Goal: Information Seeking & Learning: Learn about a topic

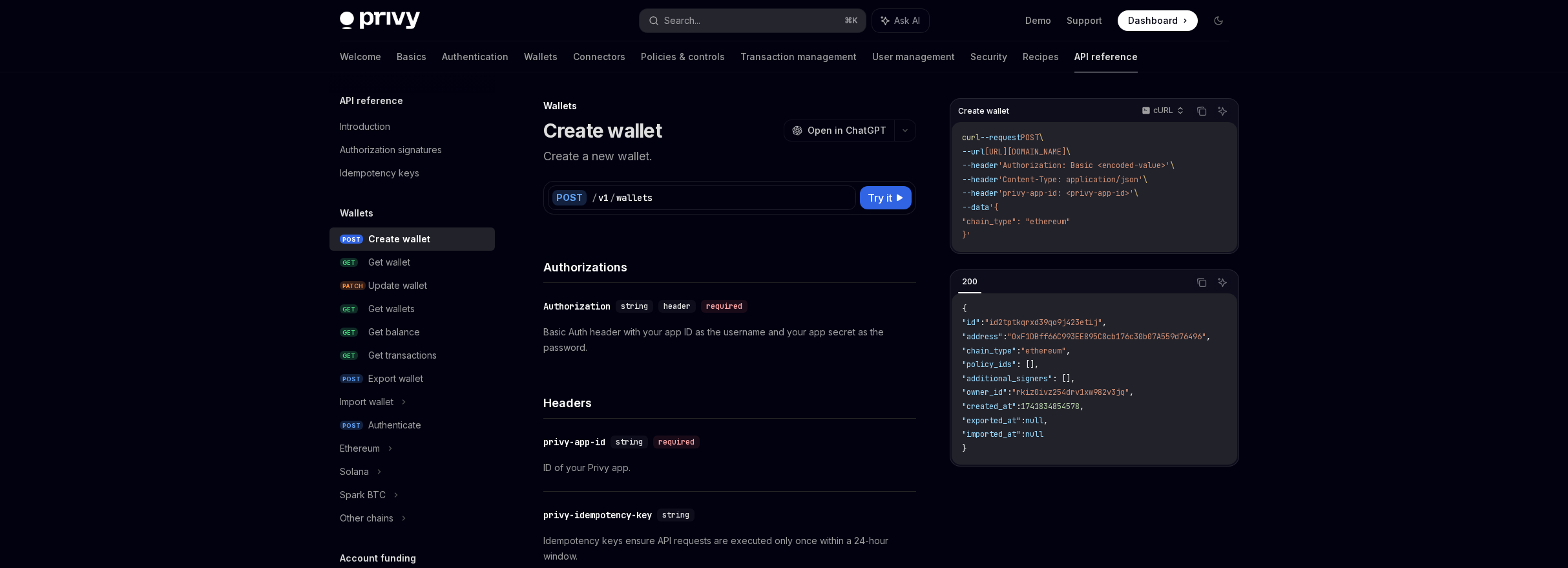
click at [404, 19] on img at bounding box center [380, 20] width 80 height 18
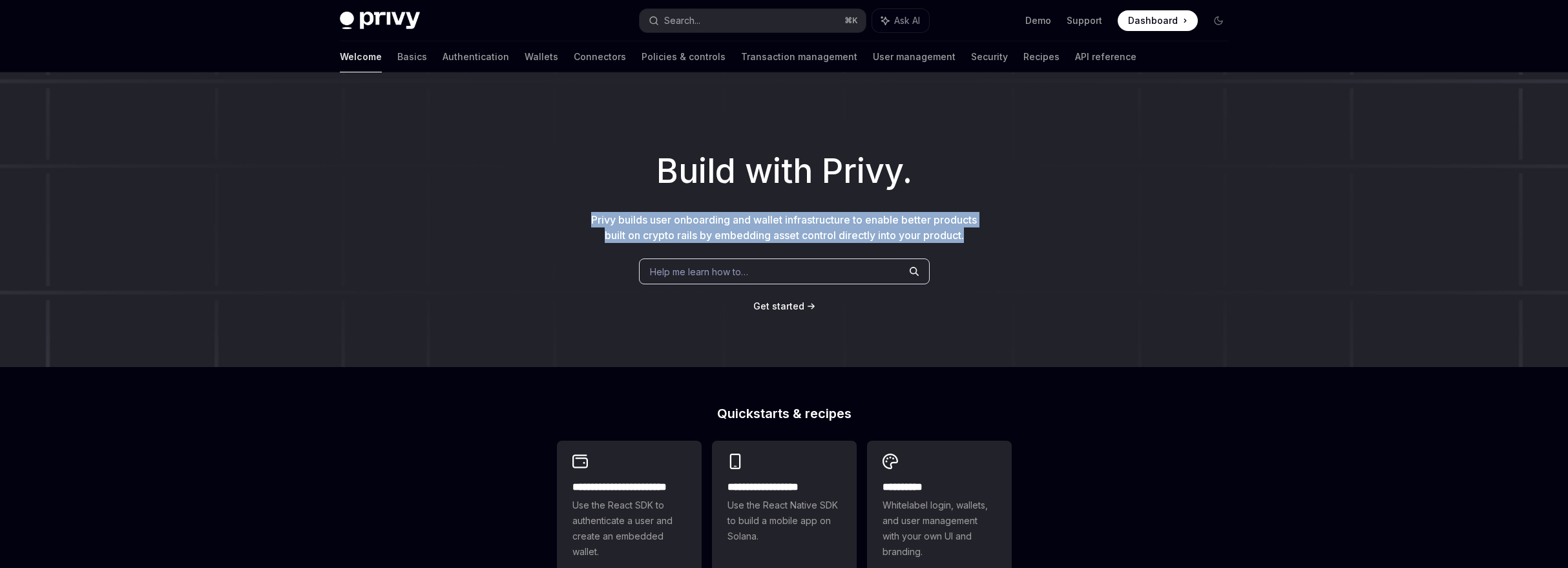
drag, startPoint x: 582, startPoint y: 219, endPoint x: 974, endPoint y: 235, distance: 392.3
click at [974, 235] on div "Build with Privy. Privy builds user onboarding and wallet infrastructure to ena…" at bounding box center [784, 219] width 1568 height 294
click at [974, 235] on p "Privy builds user onboarding and wallet infrastructure to enable better product…" at bounding box center [784, 227] width 393 height 31
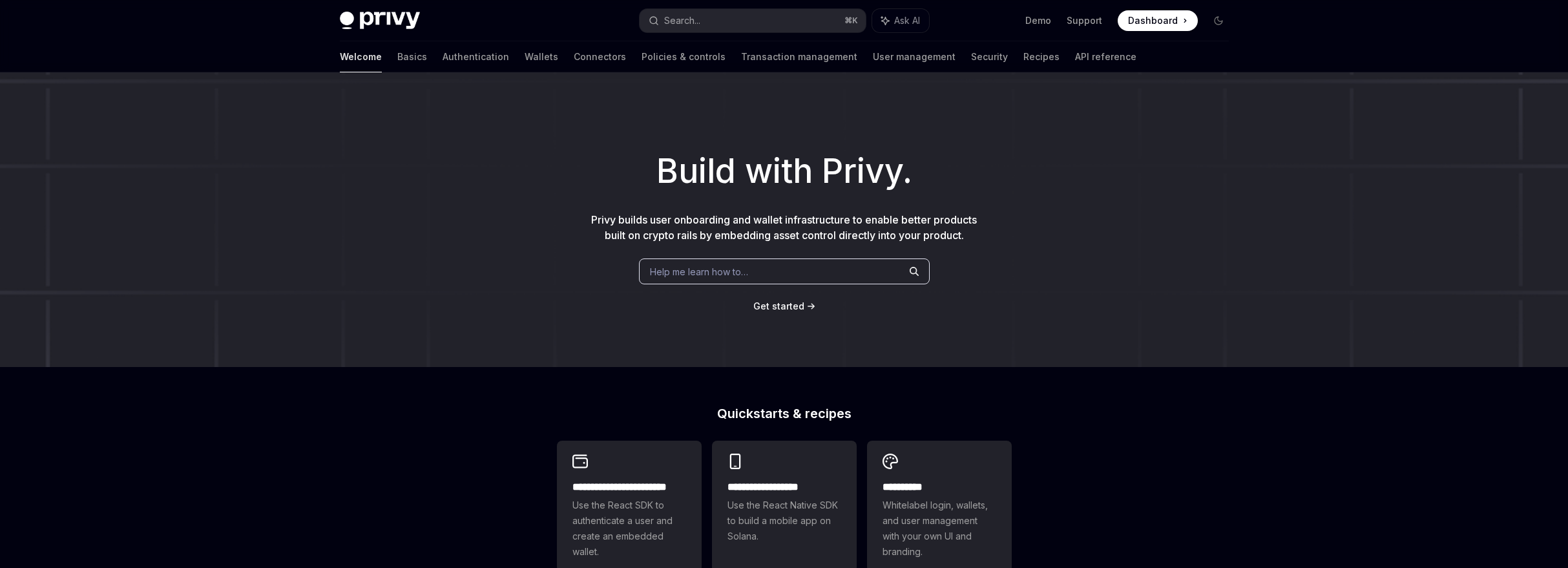
scroll to position [3, 0]
click at [800, 294] on div "Build with Privy. Privy builds user onboarding and wallet infrastructure to ena…" at bounding box center [784, 217] width 1568 height 294
click at [800, 306] on span "Get started" at bounding box center [779, 303] width 51 height 11
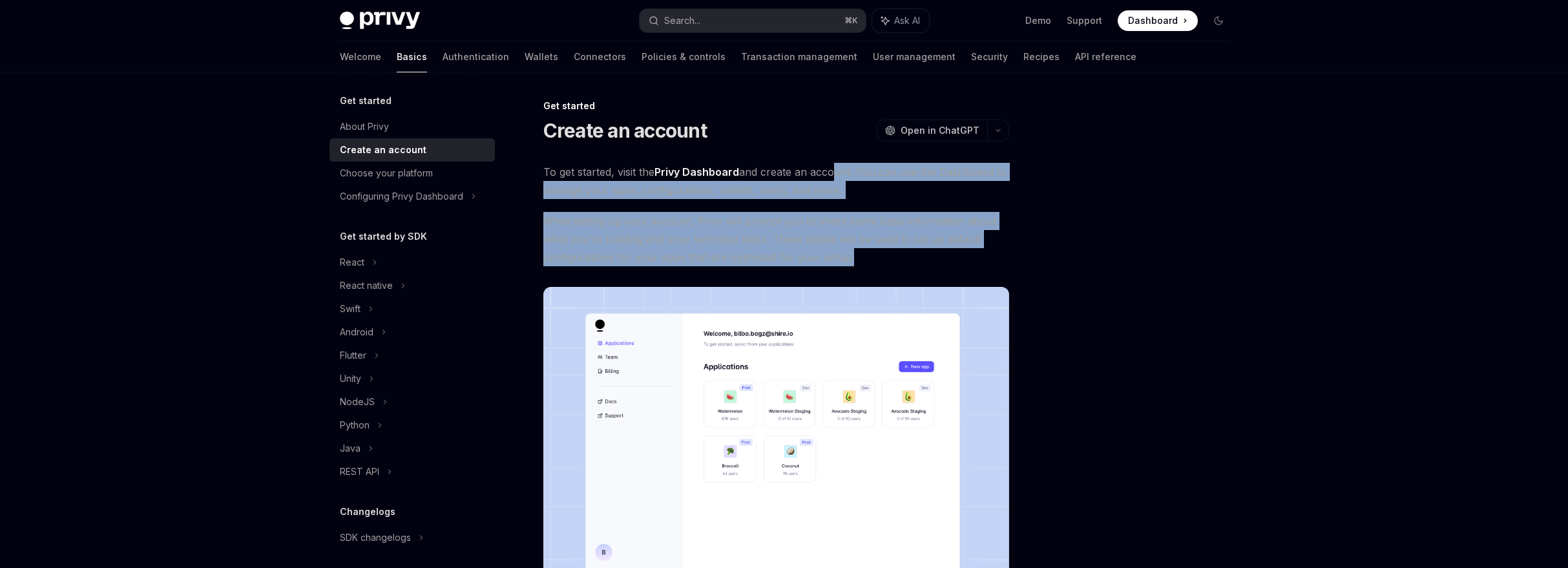
drag, startPoint x: 834, startPoint y: 191, endPoint x: 849, endPoint y: 250, distance: 60.9
click at [849, 250] on div "To get started, visit the Privy Dashboard and create an account. You can use th…" at bounding box center [776, 391] width 466 height 457
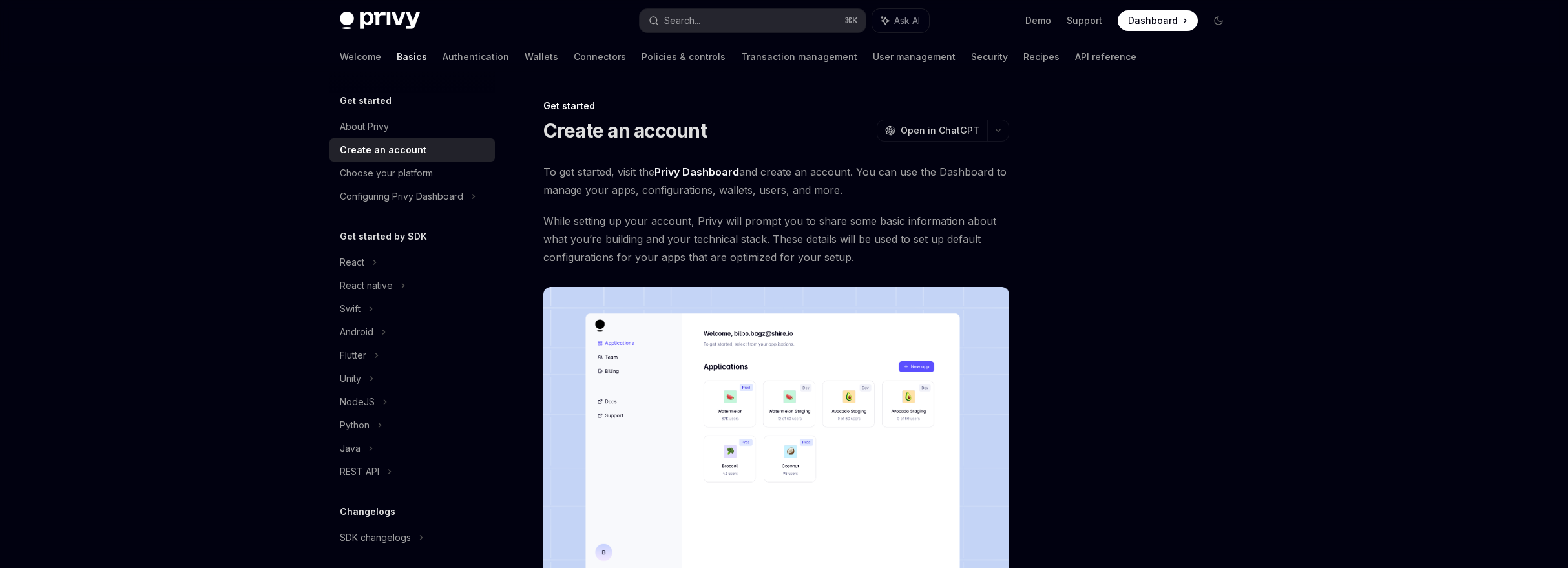
click at [849, 250] on span "While setting up your account, Privy will prompt you to share some basic inform…" at bounding box center [776, 239] width 466 height 54
drag, startPoint x: 851, startPoint y: 252, endPoint x: 837, endPoint y: 189, distance: 64.5
click at [837, 189] on div "To get started, visit the Privy Dashboard and create an account. You can use th…" at bounding box center [776, 391] width 466 height 457
click at [837, 189] on span "To get started, visit the Privy Dashboard and create an account. You can use th…" at bounding box center [776, 181] width 466 height 36
click at [362, 141] on link "Create an account" at bounding box center [412, 150] width 165 height 23
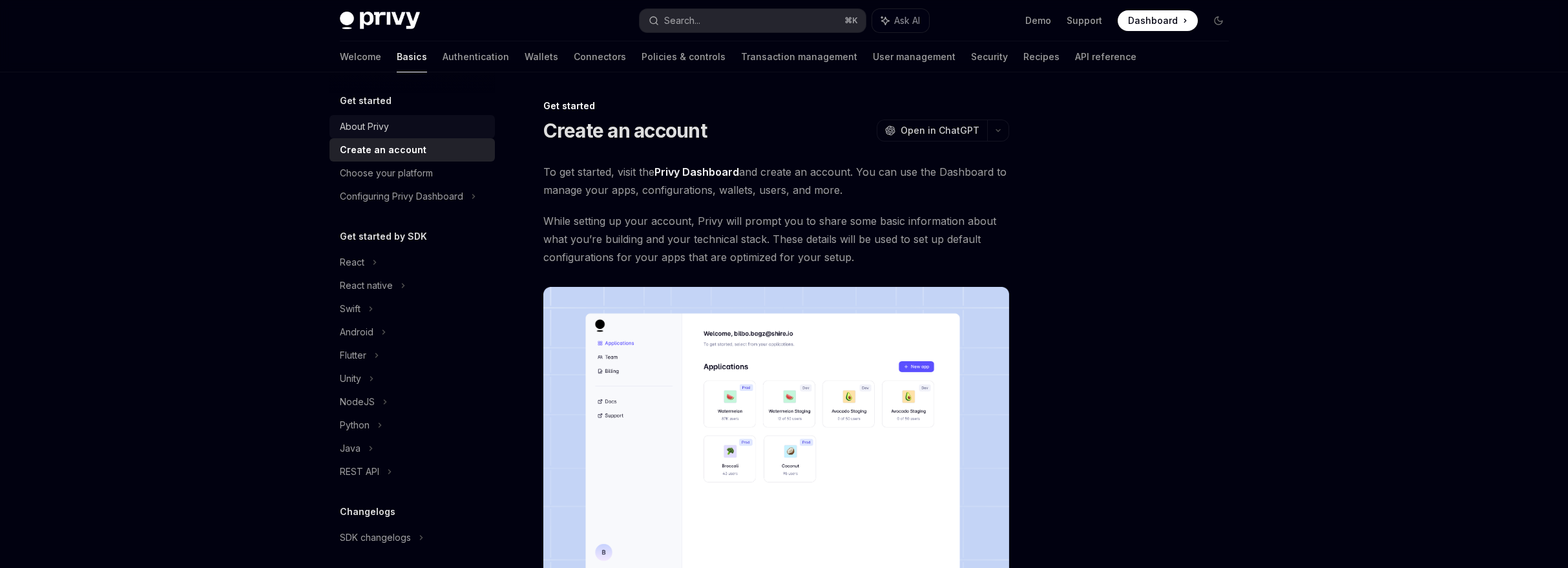
click at [362, 133] on div "About Privy" at bounding box center [364, 126] width 49 height 15
type textarea "*"
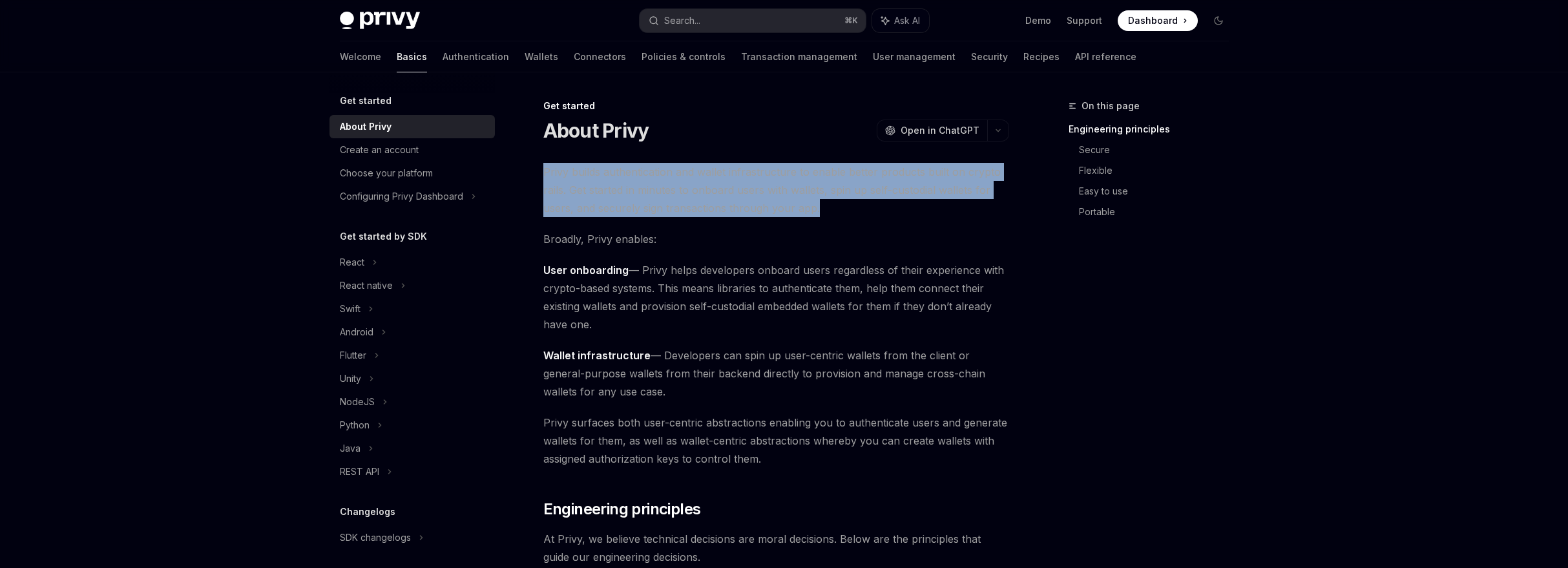
drag, startPoint x: 787, startPoint y: 154, endPoint x: 852, endPoint y: 212, distance: 87.1
click at [851, 212] on span "Privy builds authentication and wallet infrastructure to enable better products…" at bounding box center [776, 190] width 466 height 54
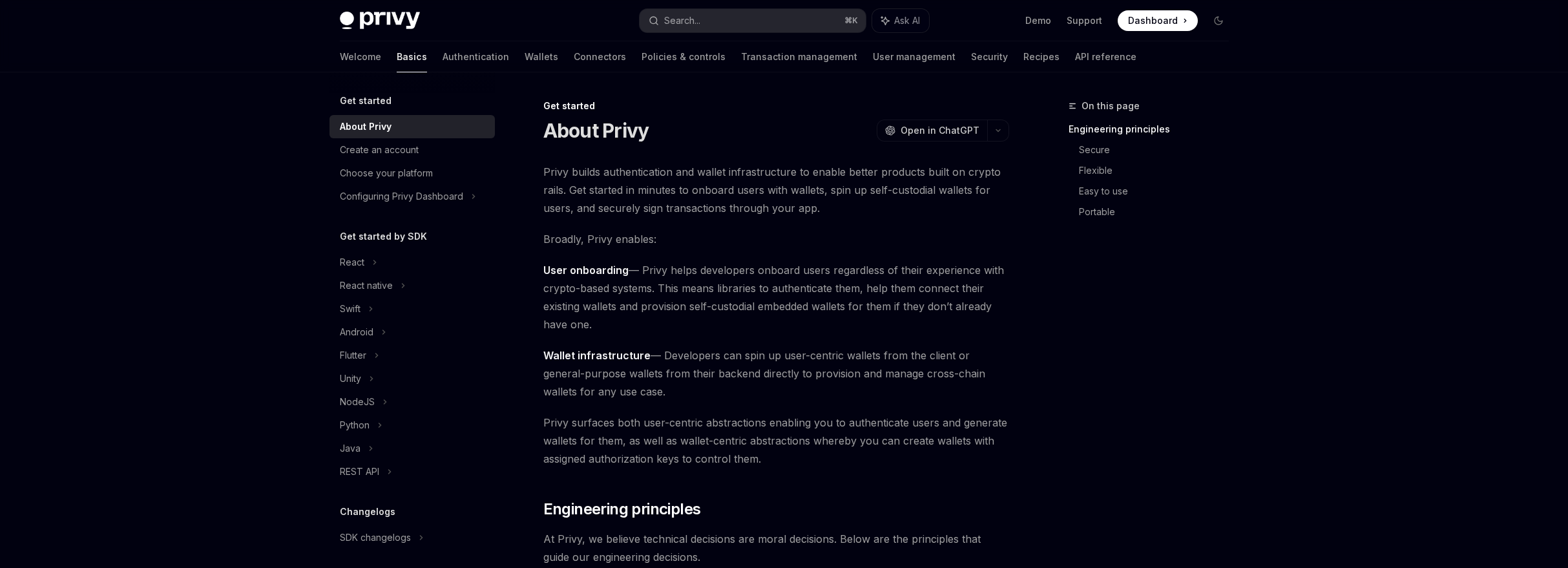
drag, startPoint x: 653, startPoint y: 272, endPoint x: 730, endPoint y: 318, distance: 89.7
click at [730, 318] on span "User onboarding — Privy helps developers onboard users regardless of their expe…" at bounding box center [776, 297] width 466 height 72
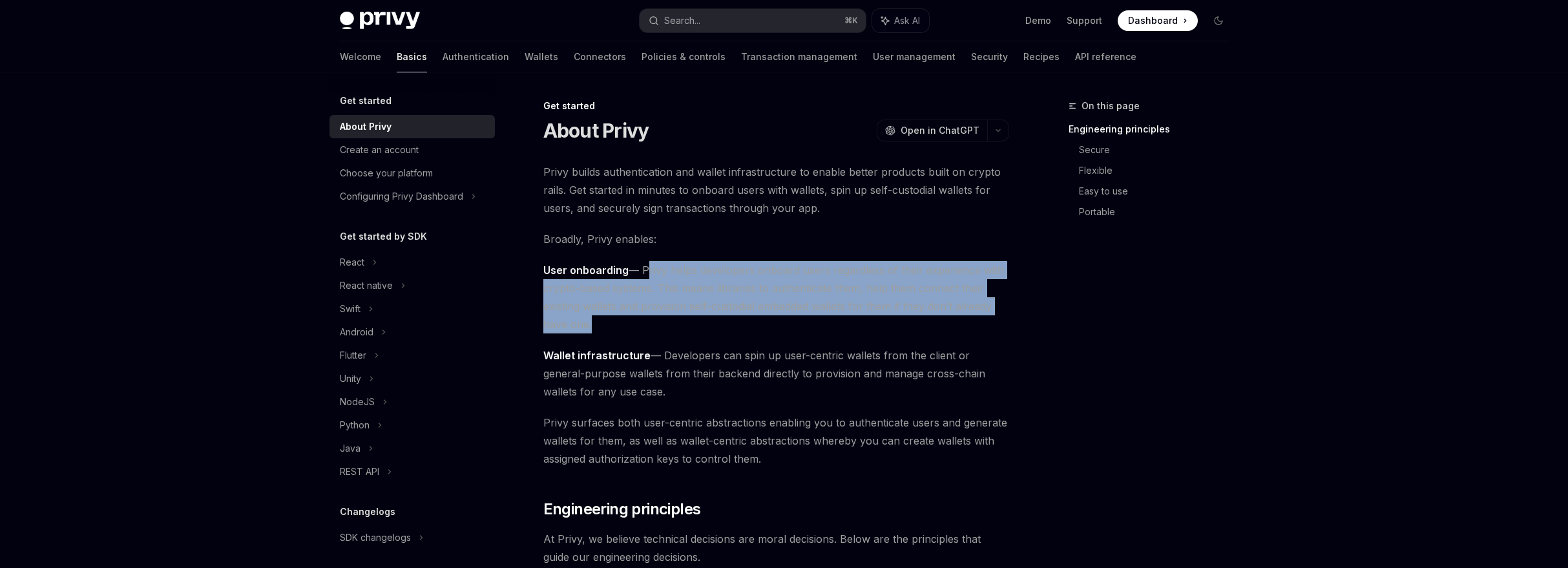
drag, startPoint x: 730, startPoint y: 318, endPoint x: 648, endPoint y: 269, distance: 95.5
click at [648, 269] on span "User onboarding — Privy helps developers onboard users regardless of their expe…" at bounding box center [776, 297] width 466 height 72
drag, startPoint x: 648, startPoint y: 269, endPoint x: 673, endPoint y: 322, distance: 58.6
click at [673, 322] on span "User onboarding — Privy helps developers onboard users regardless of their expe…" at bounding box center [776, 297] width 466 height 72
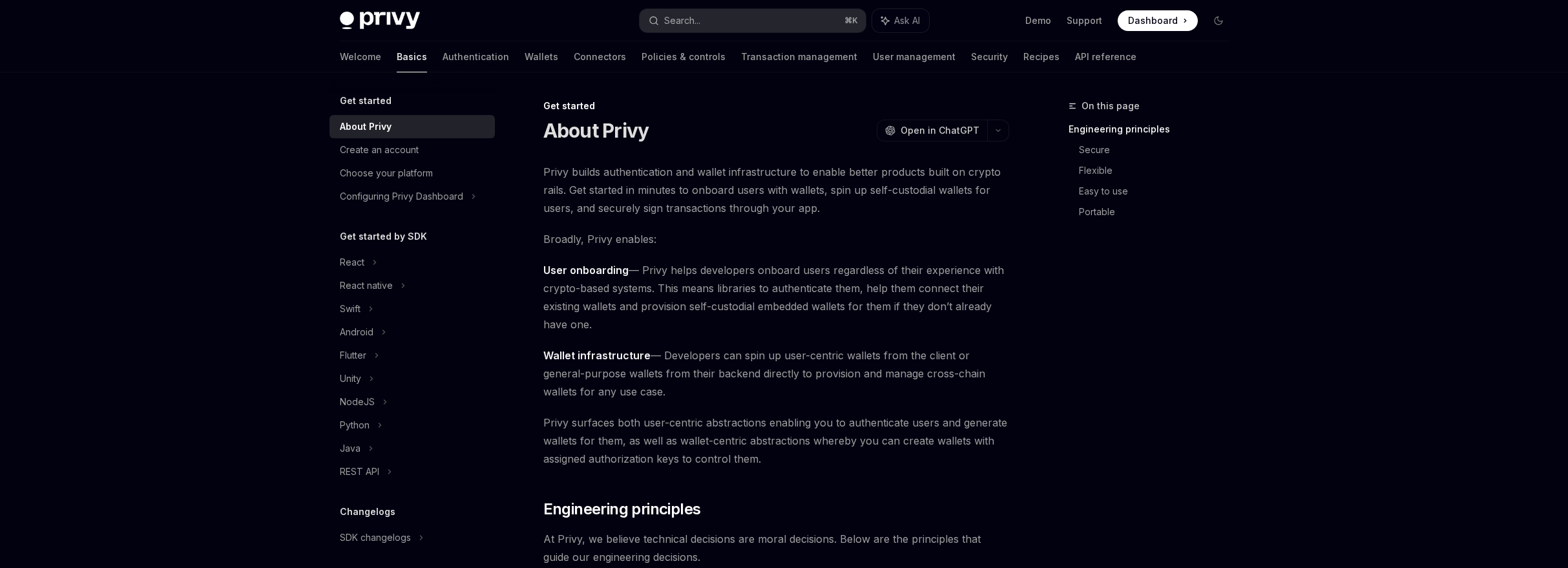
click at [673, 322] on span "User onboarding — Privy helps developers onboard users regardless of their expe…" at bounding box center [776, 297] width 466 height 72
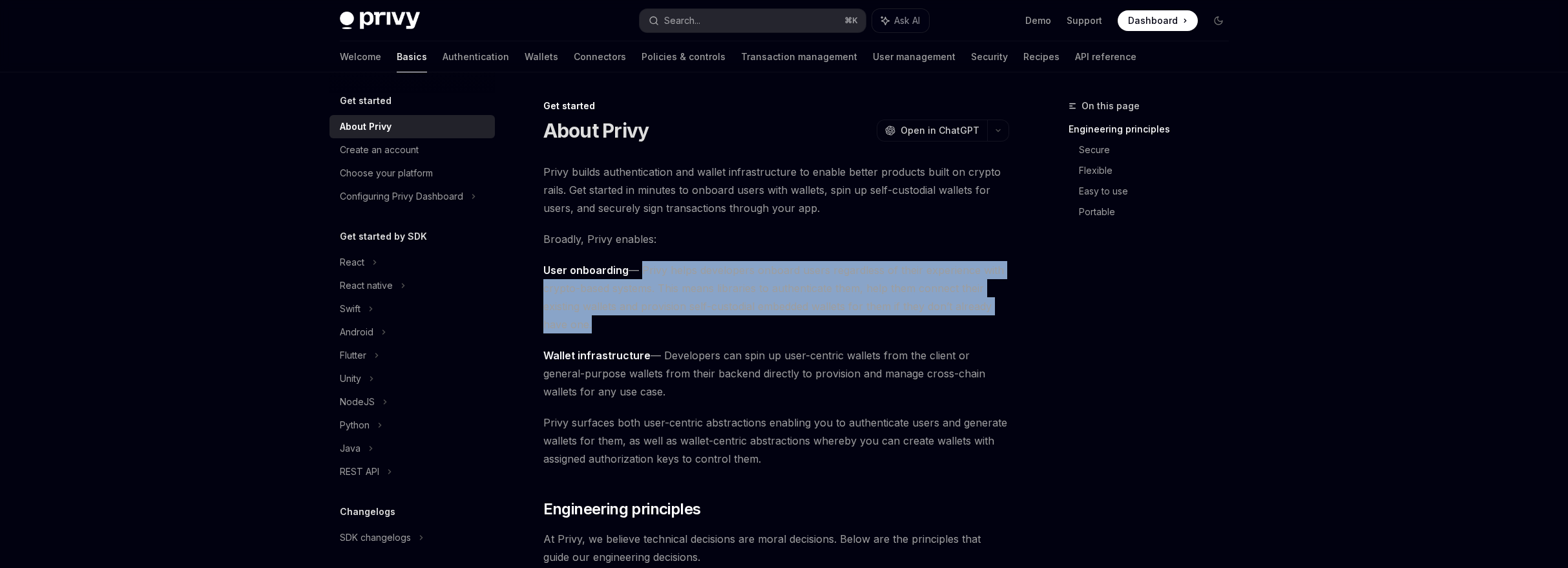
drag, startPoint x: 673, startPoint y: 320, endPoint x: 636, endPoint y: 265, distance: 66.3
click at [636, 265] on span "User onboarding — Privy helps developers onboard users regardless of their expe…" at bounding box center [776, 297] width 466 height 72
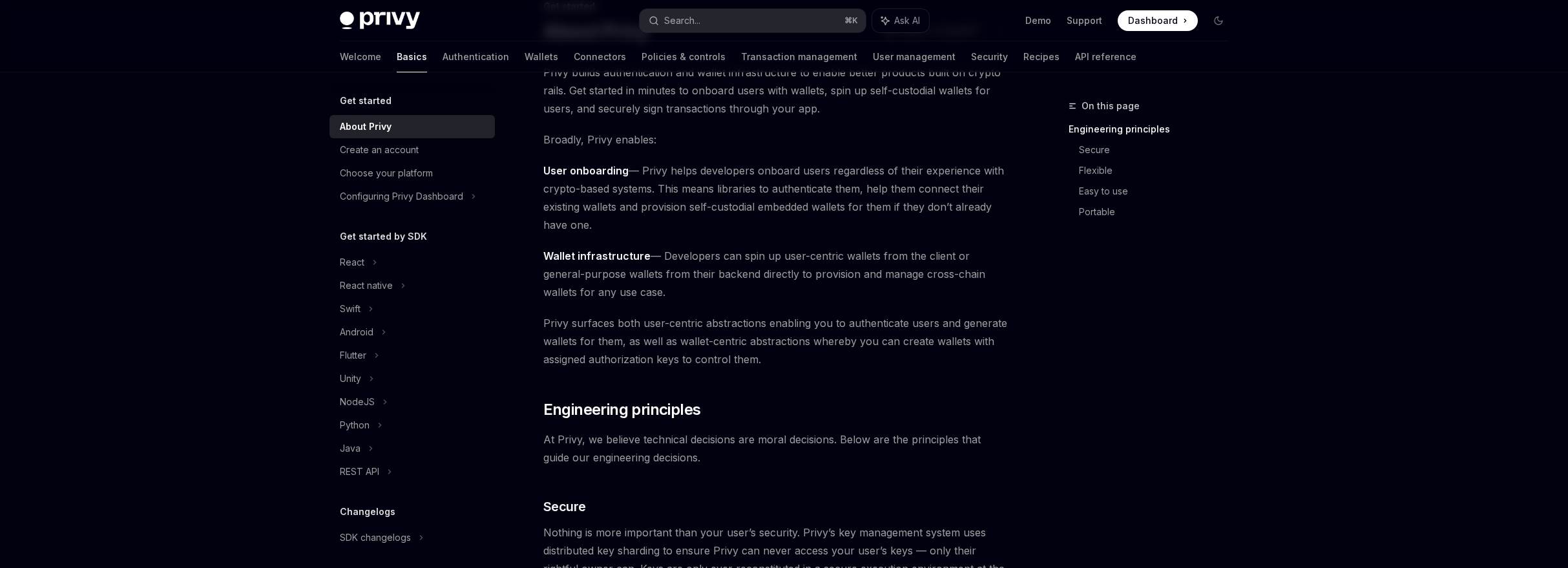
scroll to position [110, 0]
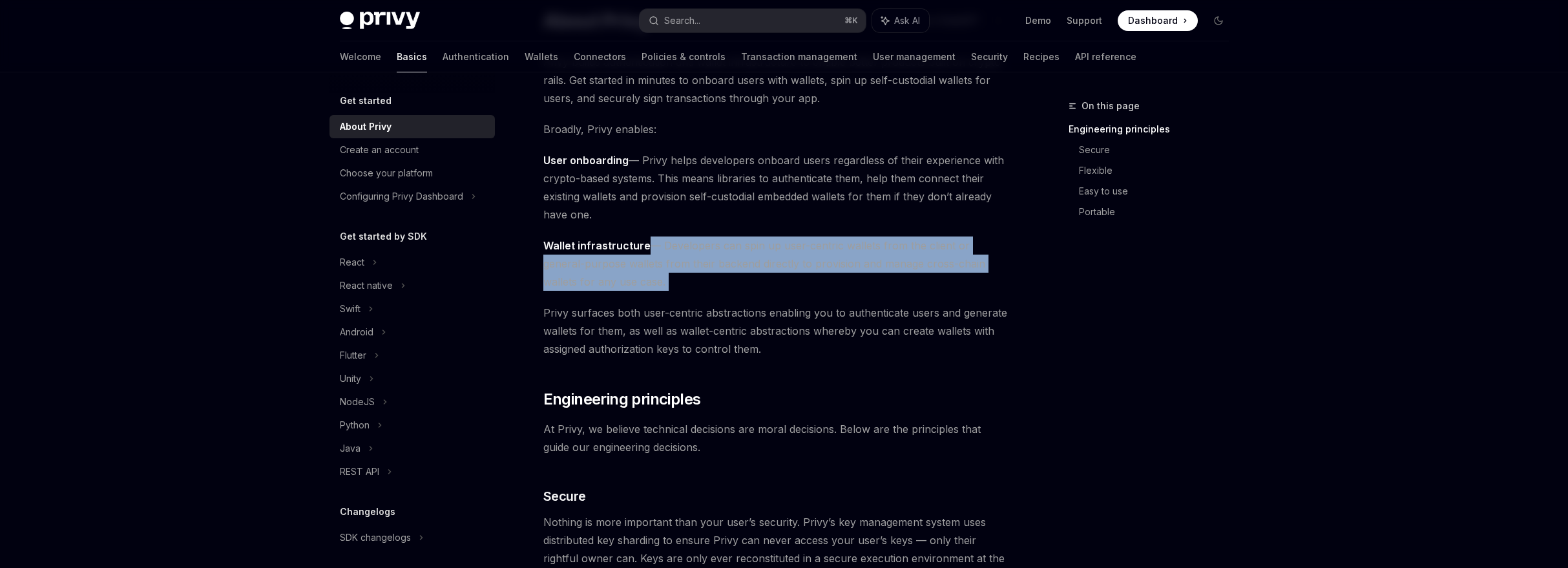
drag, startPoint x: 662, startPoint y: 271, endPoint x: 678, endPoint y: 292, distance: 26.4
drag, startPoint x: 678, startPoint y: 292, endPoint x: 661, endPoint y: 244, distance: 50.9
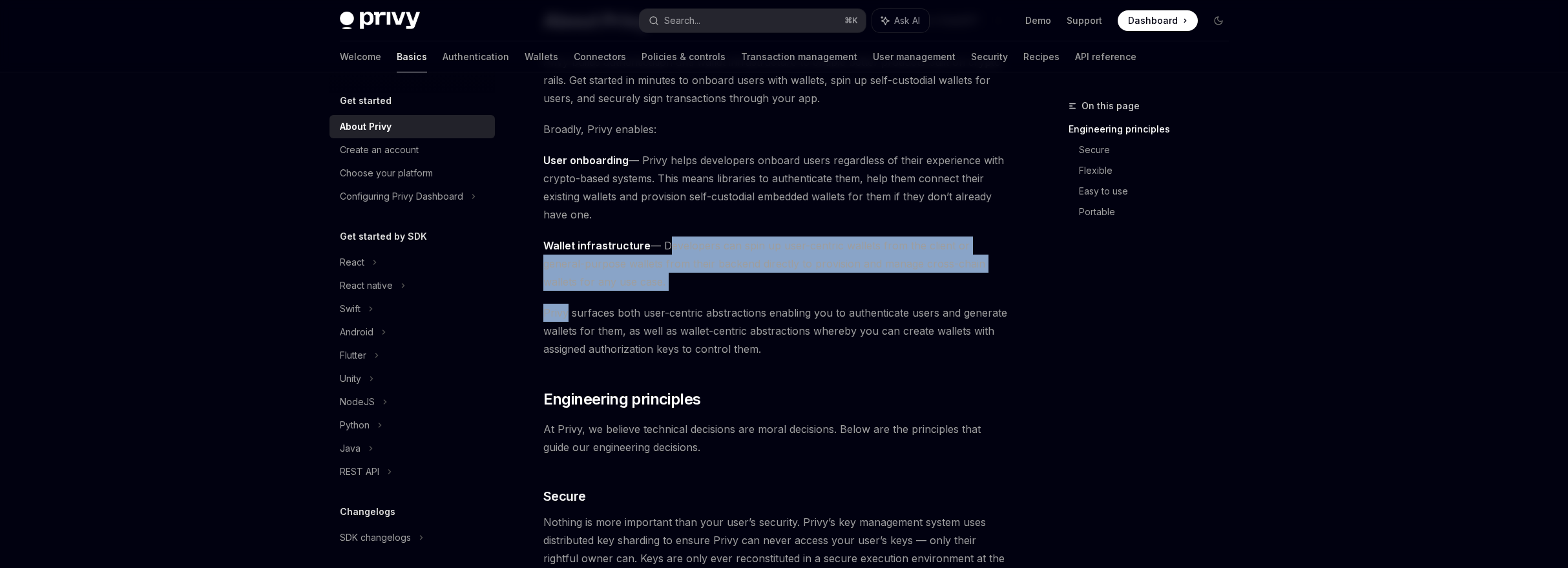
click at [661, 244] on span "Wallet infrastructure — Developers can spin up user-centric wallets from the cl…" at bounding box center [776, 263] width 466 height 54
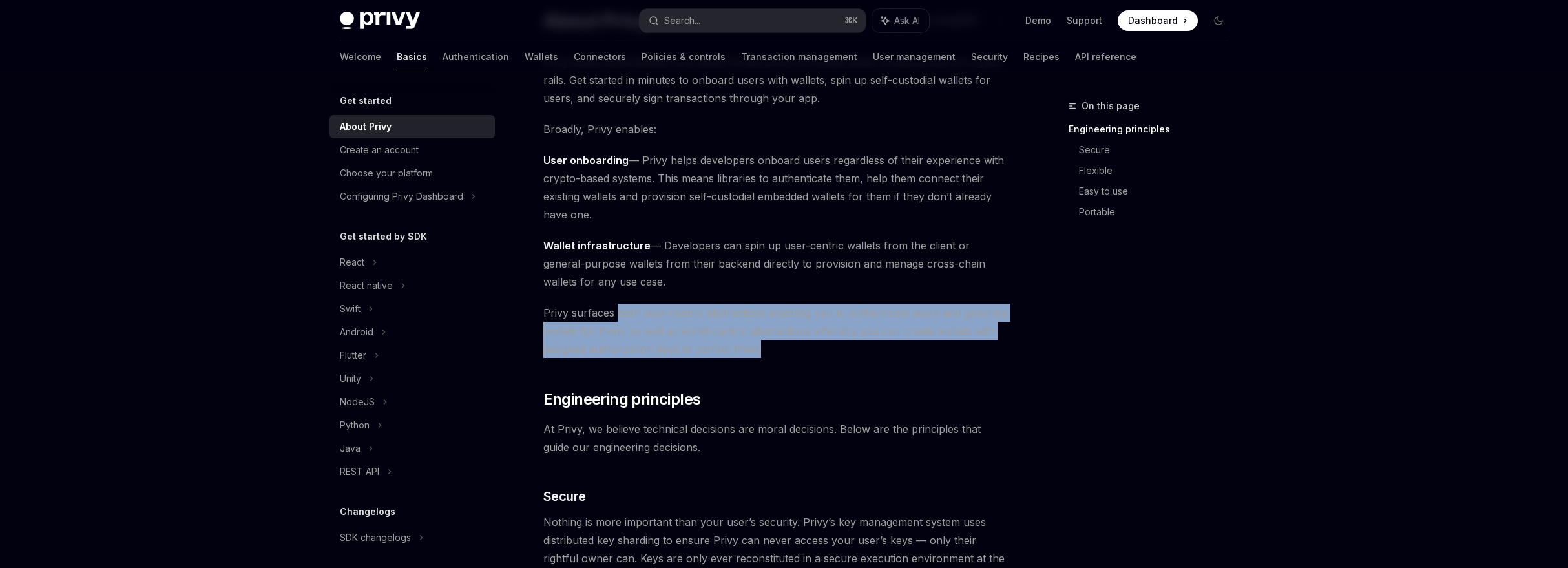
drag, startPoint x: 616, startPoint y: 306, endPoint x: 786, endPoint y: 346, distance: 174.6
click at [786, 346] on span "Privy surfaces both user-centric abstractions enabling you to authenticate user…" at bounding box center [776, 331] width 466 height 54
click at [786, 346] on span "Privy surfaces both user-centric abstractions enabling you to authenticate user…" at bounding box center [776, 331] width 466 height 54
drag, startPoint x: 784, startPoint y: 345, endPoint x: 532, endPoint y: 310, distance: 254.4
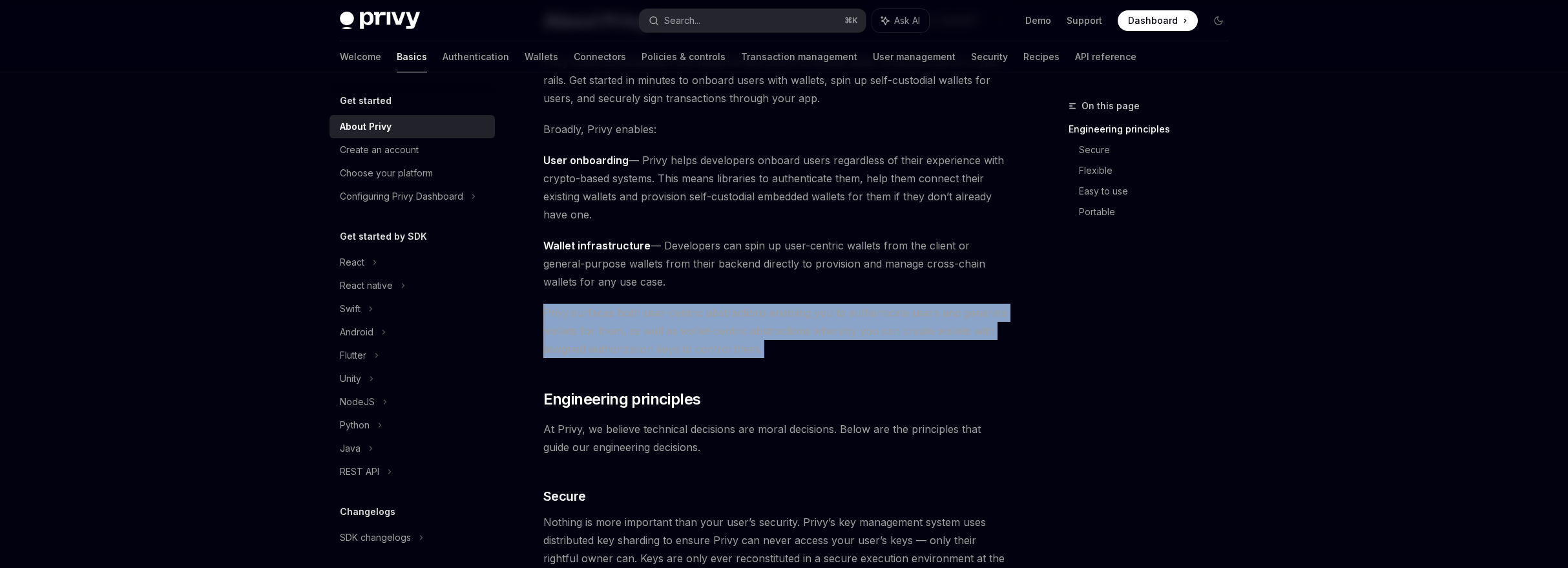
drag, startPoint x: 533, startPoint y: 310, endPoint x: 792, endPoint y: 343, distance: 261.1
click at [792, 343] on span "Privy surfaces both user-centric abstractions enabling you to authenticate user…" at bounding box center [776, 331] width 466 height 54
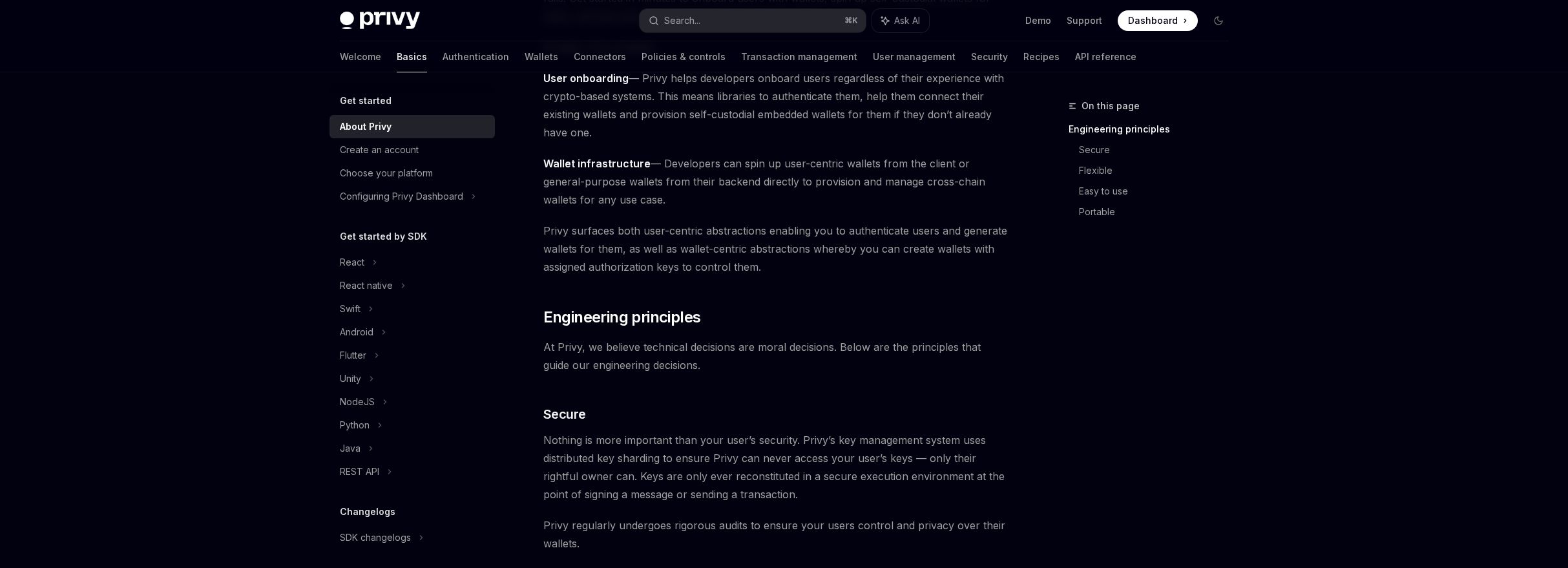
scroll to position [206, 0]
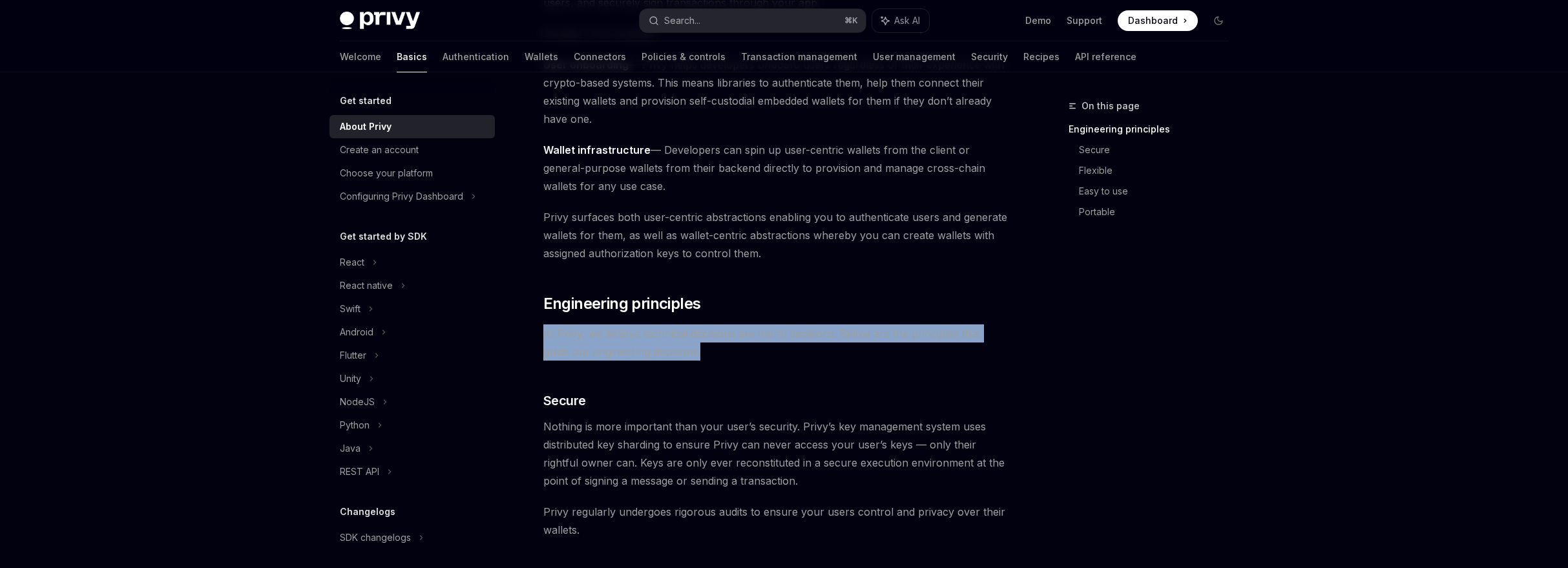
drag, startPoint x: 789, startPoint y: 344, endPoint x: 782, endPoint y: 323, distance: 22.1
drag, startPoint x: 782, startPoint y: 323, endPoint x: 787, endPoint y: 351, distance: 28.4
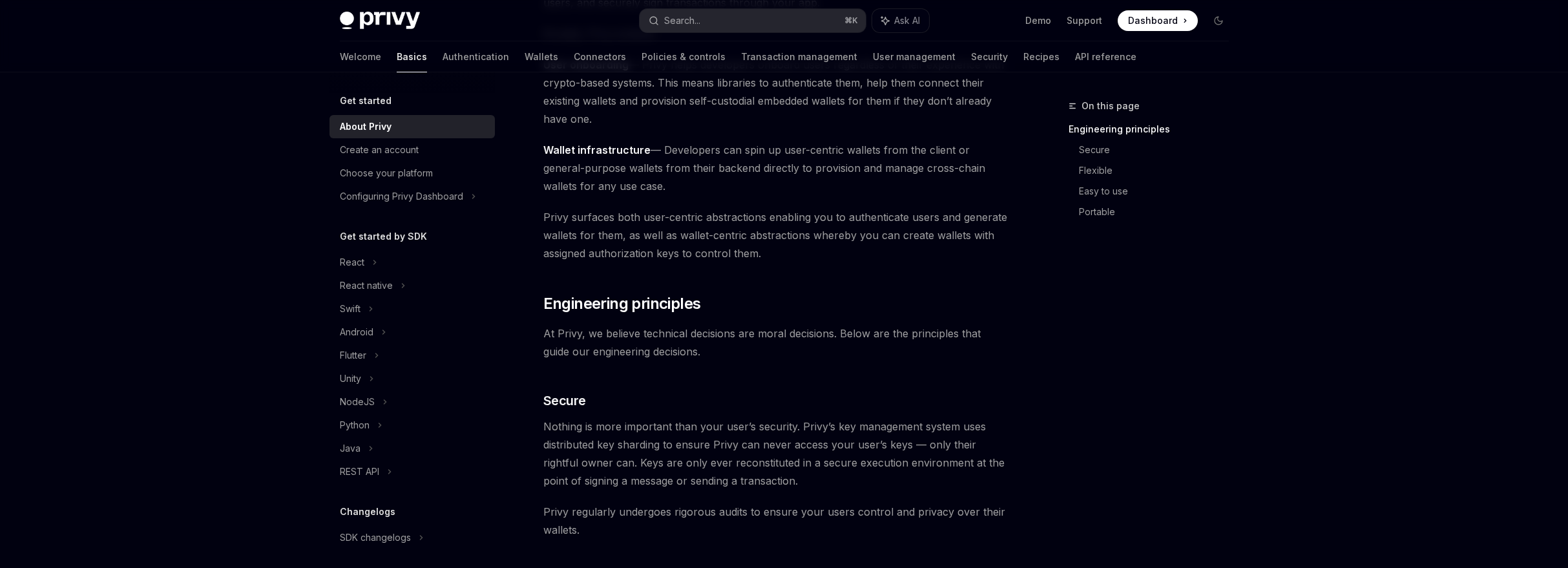
click at [787, 350] on span "At Privy, we believe technical decisions are moral decisions. Below are the pri…" at bounding box center [776, 342] width 466 height 36
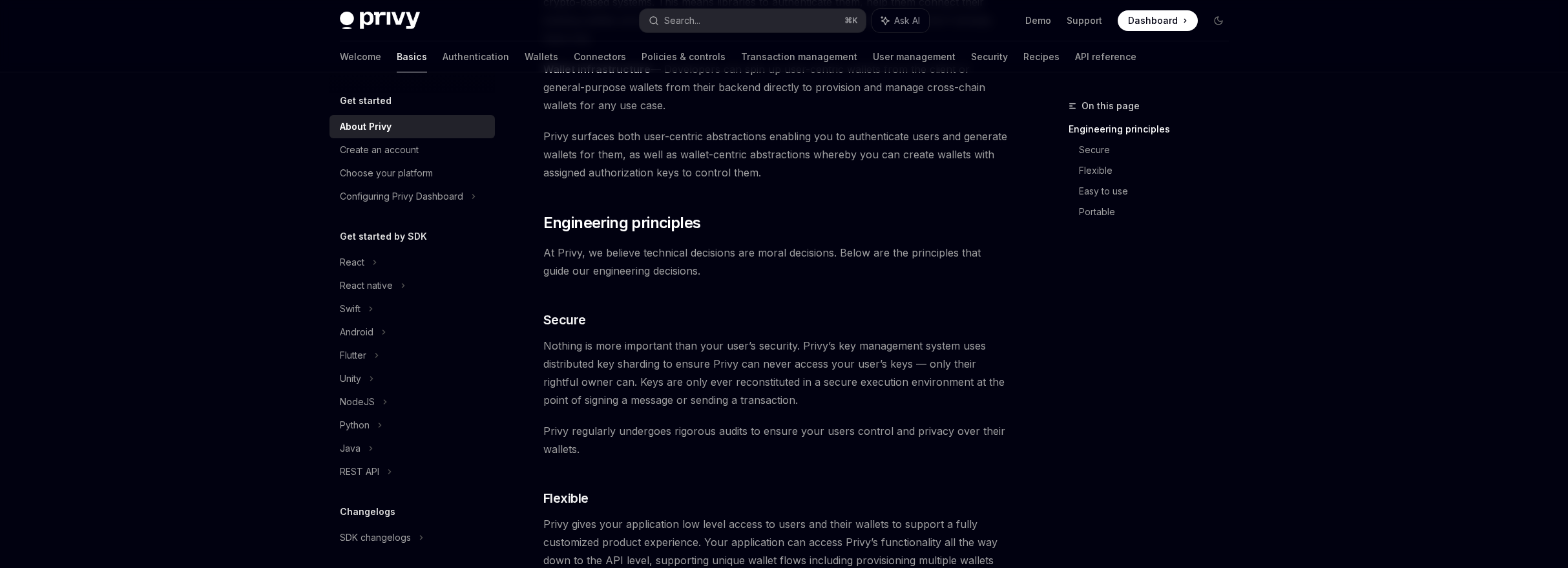
scroll to position [313, 0]
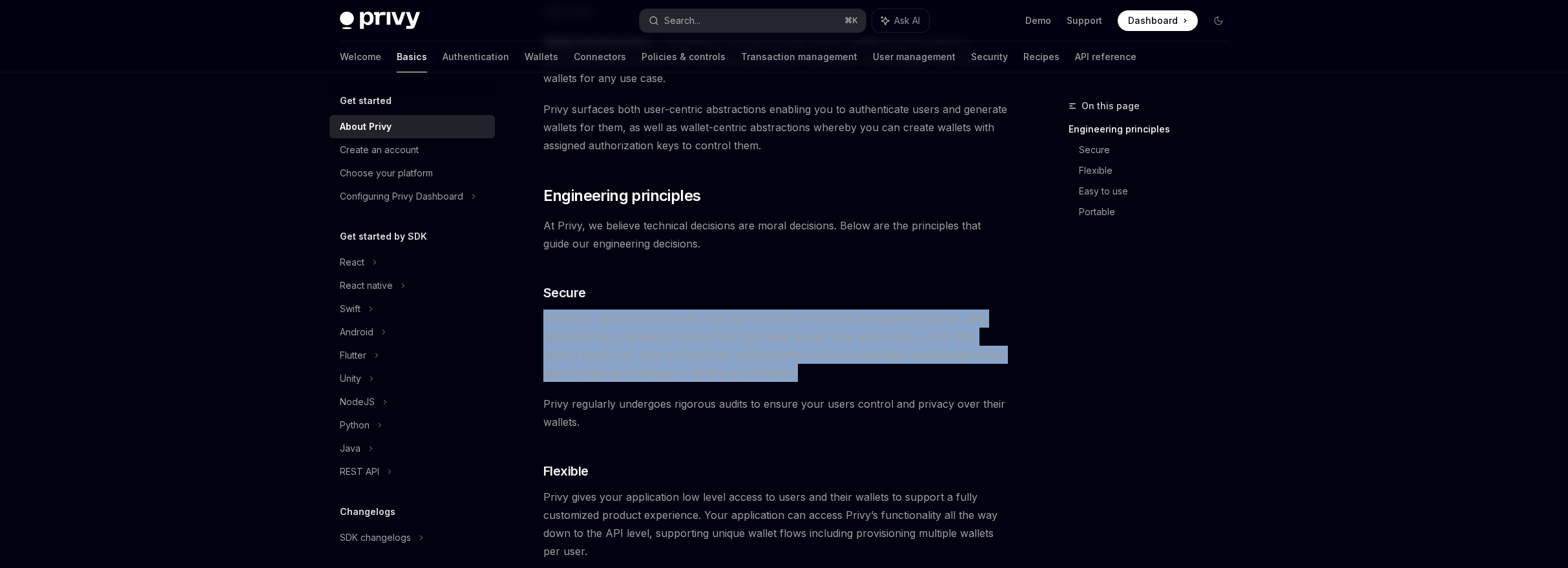
drag, startPoint x: 769, startPoint y: 305, endPoint x: 791, endPoint y: 374, distance: 72.4
click at [791, 374] on div "Privy builds authentication and wallet infrastructure to enable better products…" at bounding box center [776, 517] width 466 height 1336
click at [791, 374] on span "Nothing is more important than your user’s security. Privy’s key management sys…" at bounding box center [776, 346] width 466 height 72
drag, startPoint x: 791, startPoint y: 374, endPoint x: 760, endPoint y: 308, distance: 72.9
click at [760, 308] on div "Privy builds authentication and wallet infrastructure to enable better products…" at bounding box center [776, 517] width 466 height 1336
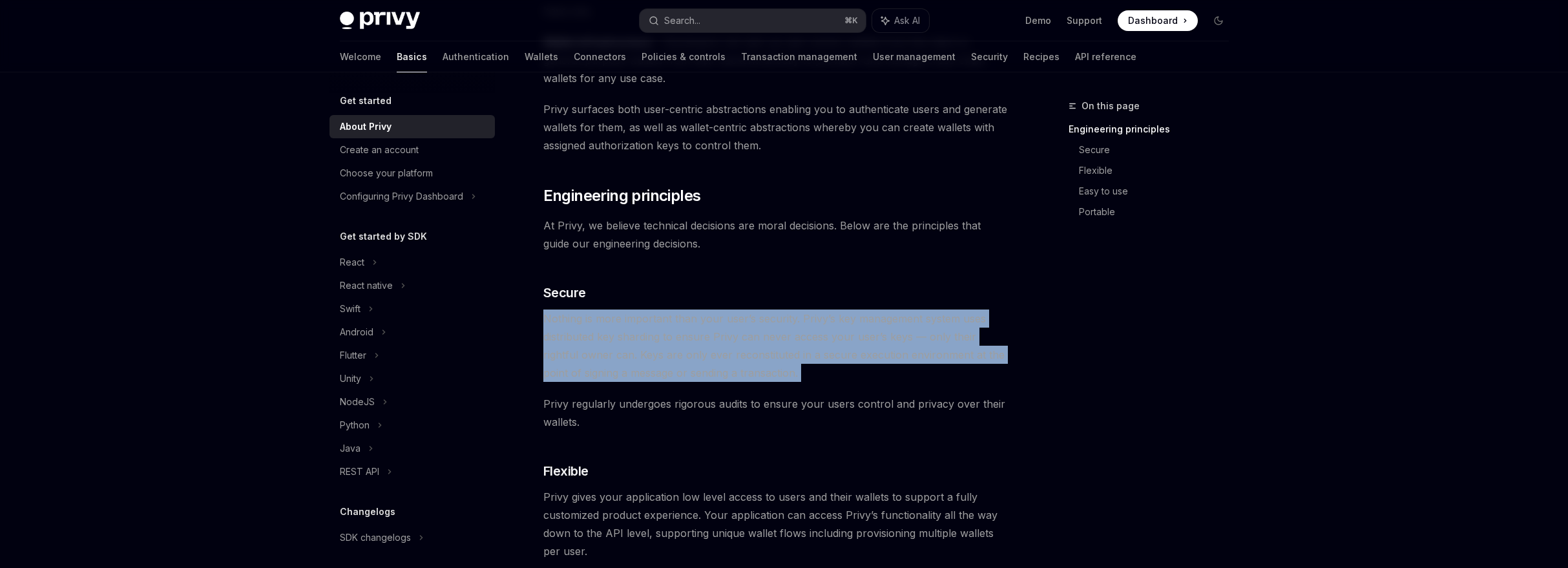
click at [760, 308] on div "Privy builds authentication and wallet infrastructure to enable better products…" at bounding box center [776, 517] width 466 height 1336
drag, startPoint x: 760, startPoint y: 308, endPoint x: 781, endPoint y: 377, distance: 72.1
click at [781, 377] on div "Privy builds authentication and wallet infrastructure to enable better products…" at bounding box center [776, 517] width 466 height 1336
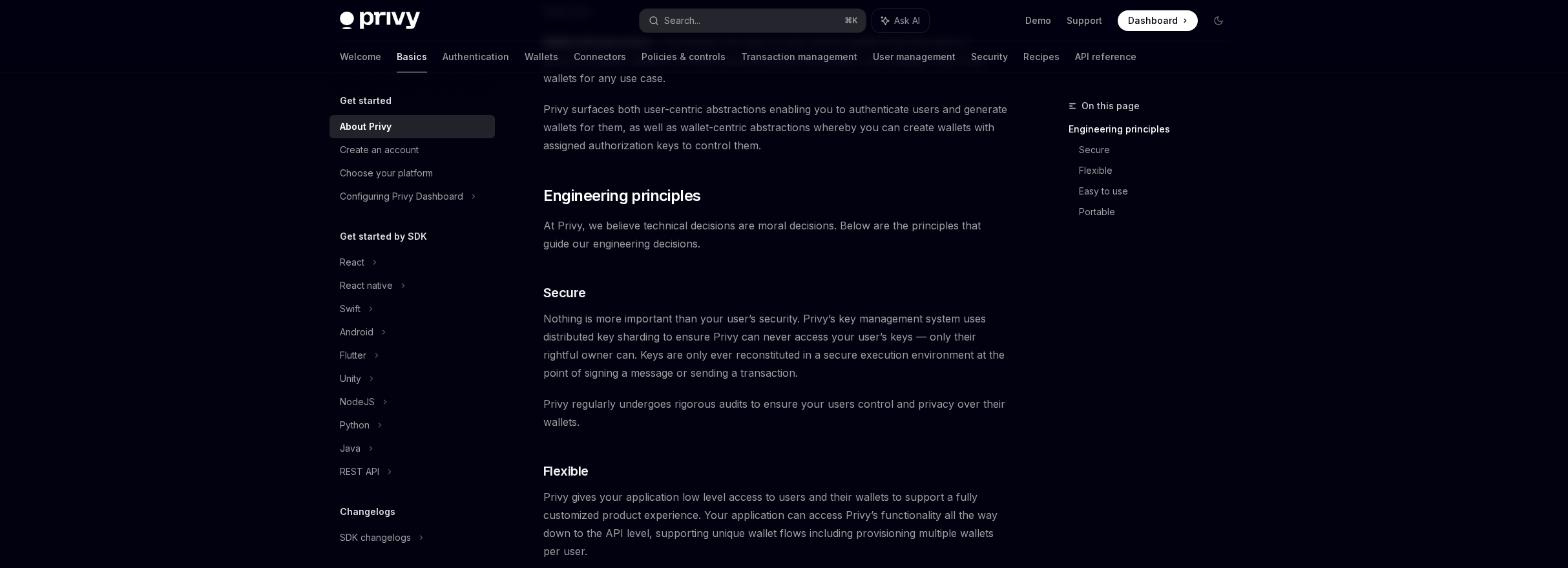
click at [781, 376] on span "Nothing is more important than your user’s security. Privy’s key management sys…" at bounding box center [776, 346] width 466 height 72
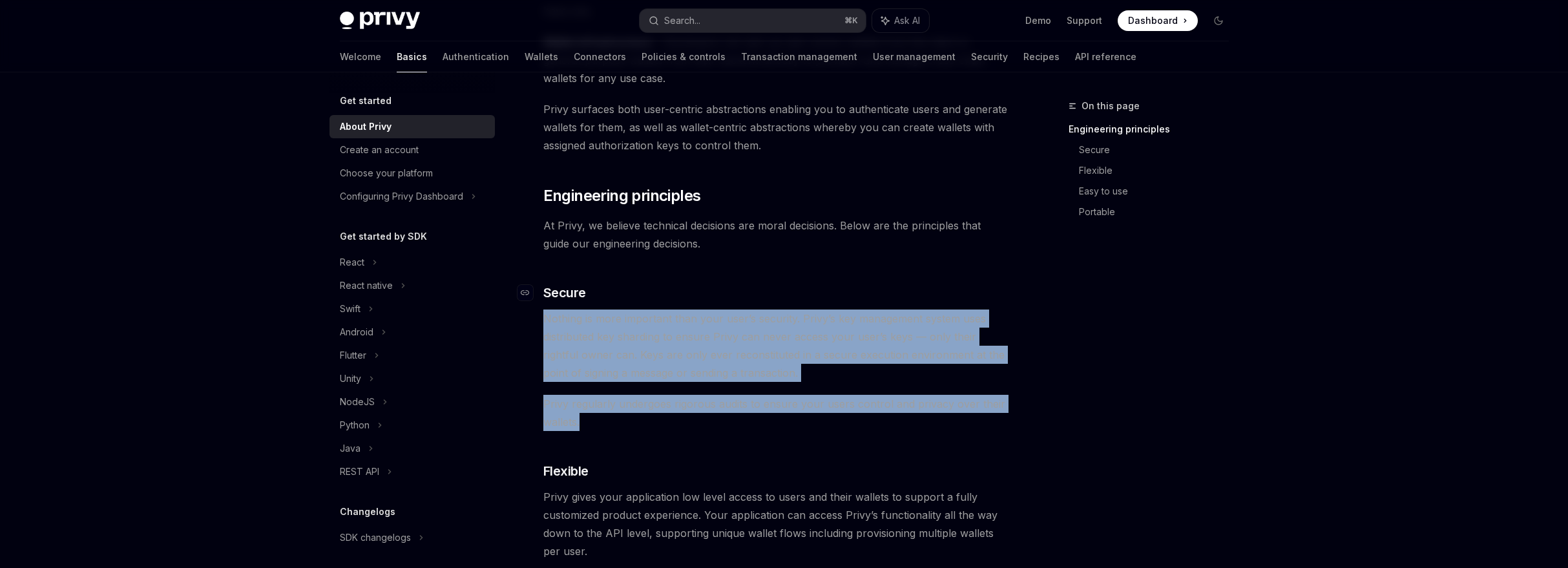
drag, startPoint x: 805, startPoint y: 424, endPoint x: 782, endPoint y: 300, distance: 126.1
click at [782, 300] on div "Privy builds authentication and wallet infrastructure to enable better products…" at bounding box center [776, 517] width 466 height 1336
click at [782, 300] on h3 "​ Secure" at bounding box center [776, 292] width 466 height 18
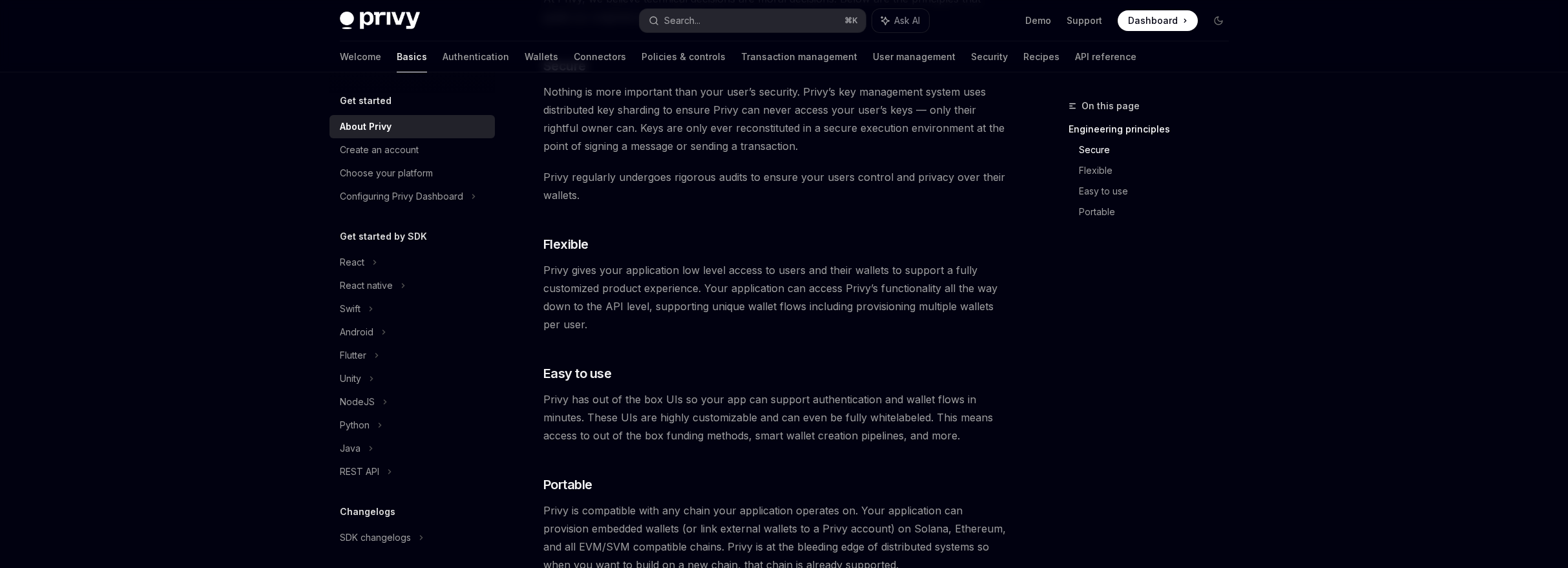
scroll to position [542, 0]
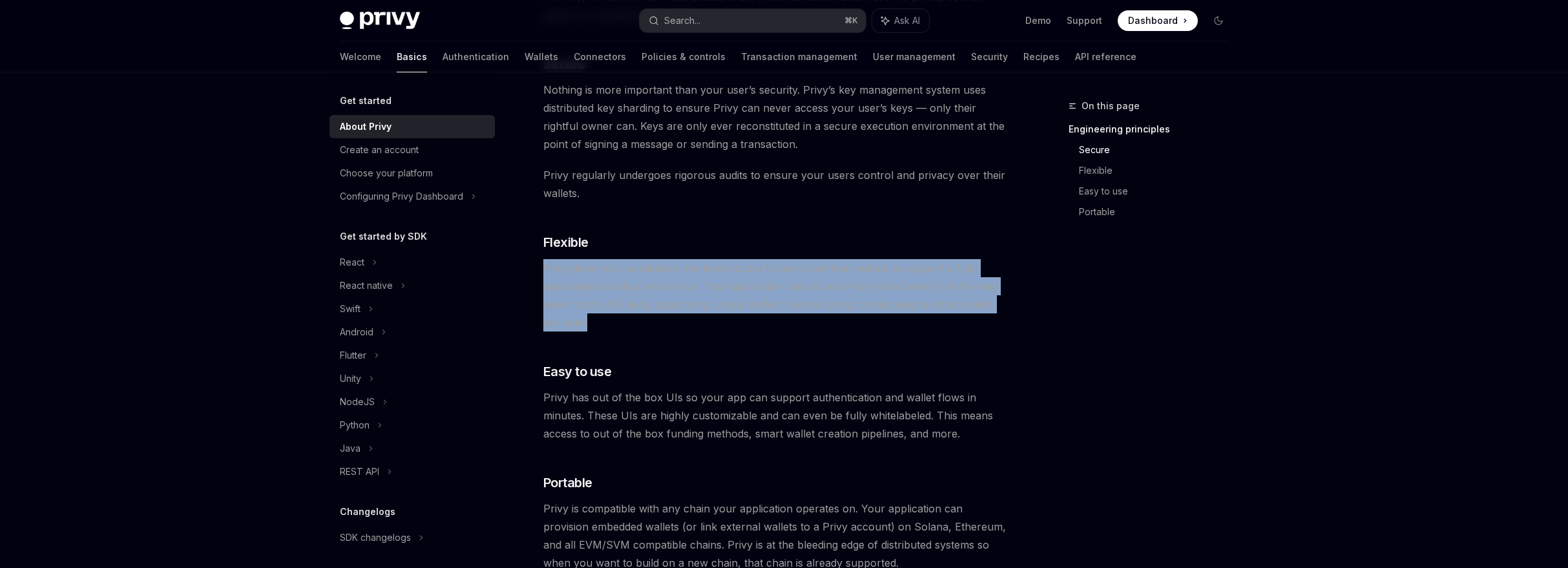
drag, startPoint x: 768, startPoint y: 257, endPoint x: 788, endPoint y: 329, distance: 74.7
click at [788, 329] on div "Privy builds authentication and wallet infrastructure to enable better products…" at bounding box center [776, 288] width 466 height 1336
click at [788, 328] on span "Privy gives your application low level access to users and their wallets to sup…" at bounding box center [776, 295] width 466 height 72
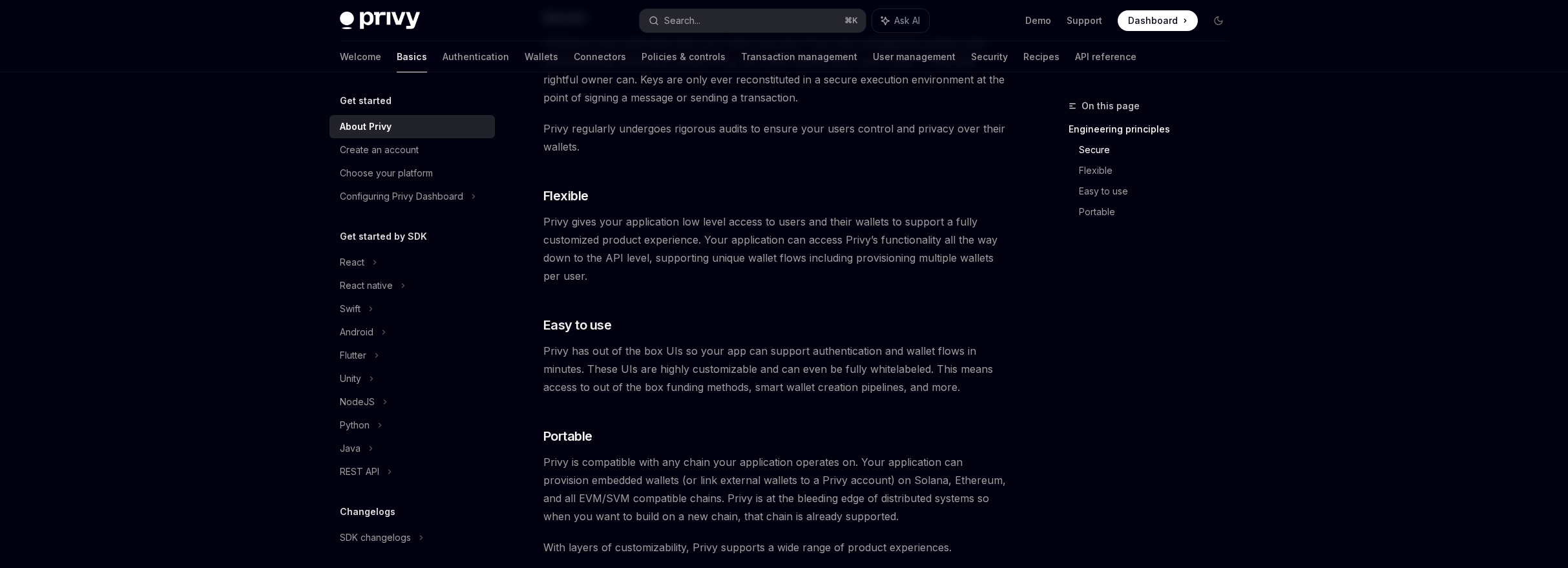
scroll to position [647, 0]
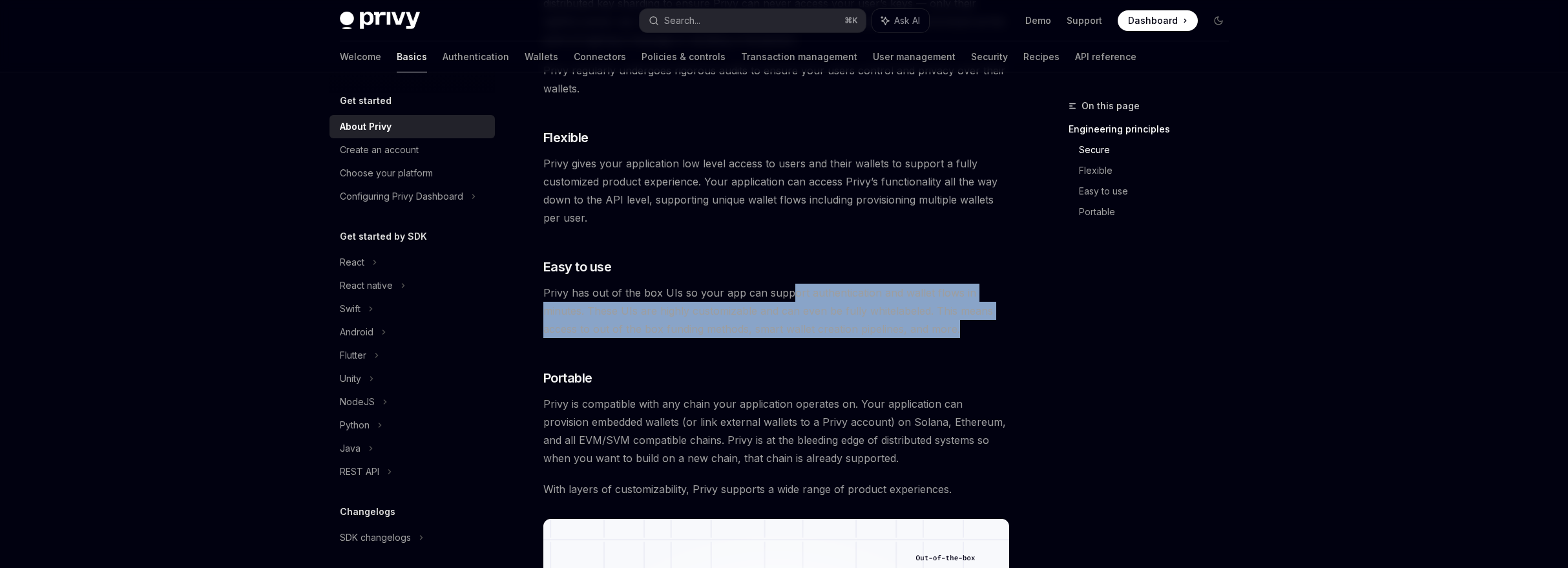
drag, startPoint x: 785, startPoint y: 284, endPoint x: 960, endPoint y: 323, distance: 179.3
click at [960, 323] on span "Privy has out of the box UIs so your app can support authentication and wallet …" at bounding box center [776, 310] width 466 height 54
drag, startPoint x: 965, startPoint y: 329, endPoint x: 887, endPoint y: 275, distance: 94.9
click at [887, 275] on div "Privy builds authentication and wallet infrastructure to enable better products…" at bounding box center [776, 183] width 466 height 1336
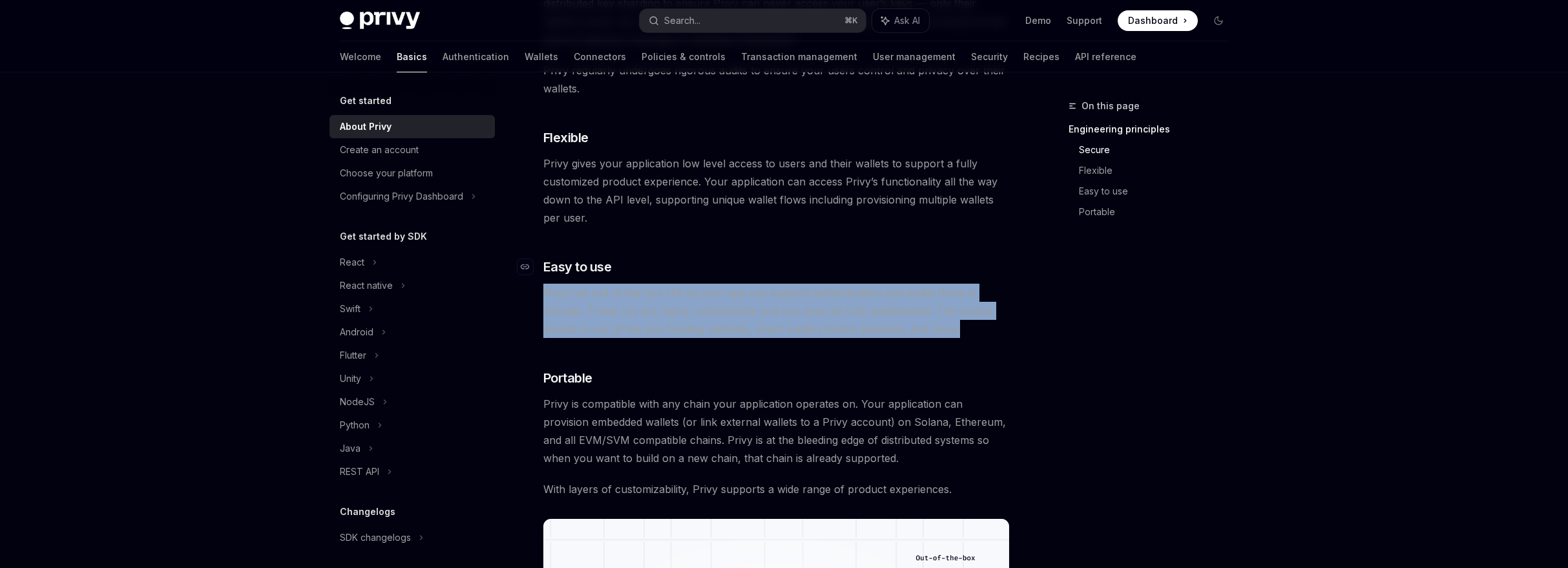
click at [887, 275] on h3 "​ Easy to use" at bounding box center [776, 266] width 466 height 18
drag, startPoint x: 887, startPoint y: 275, endPoint x: 1007, endPoint y: 344, distance: 138.4
click at [1008, 345] on div "Privy builds authentication and wallet infrastructure to enable better products…" at bounding box center [776, 183] width 466 height 1336
click at [986, 330] on span "Privy has out of the box UIs so your app can support authentication and wallet …" at bounding box center [776, 310] width 466 height 54
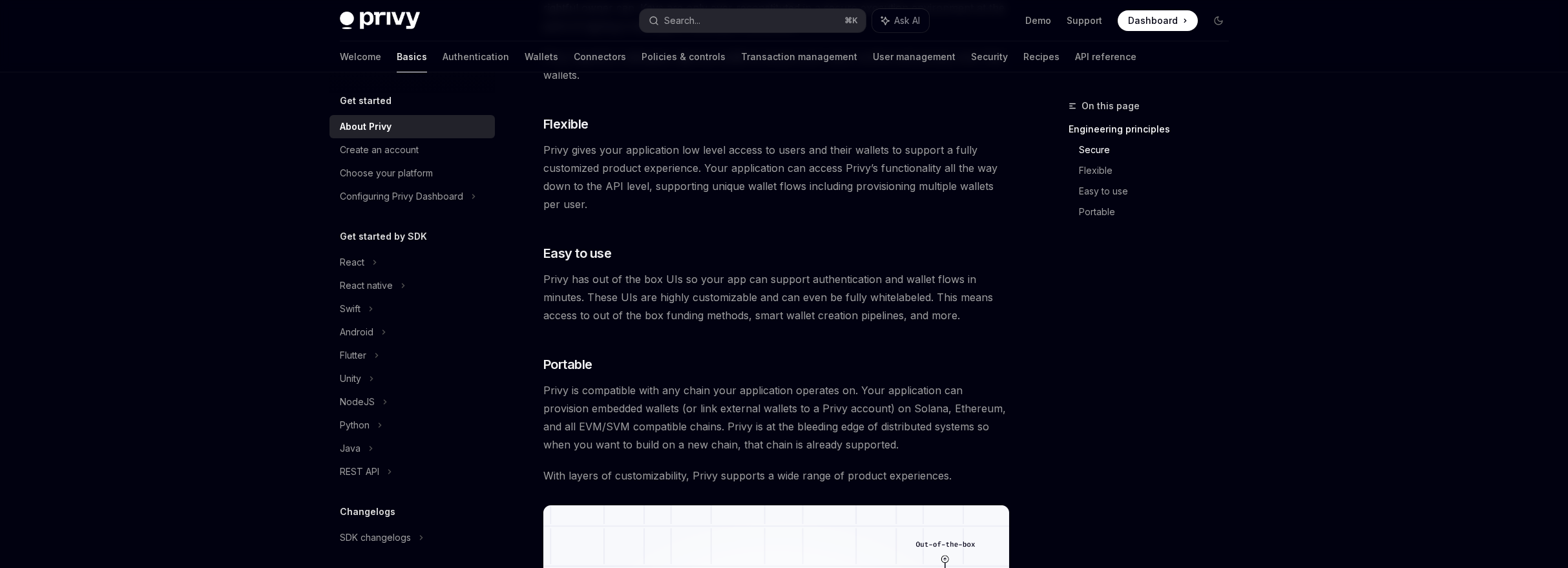
scroll to position [738, 0]
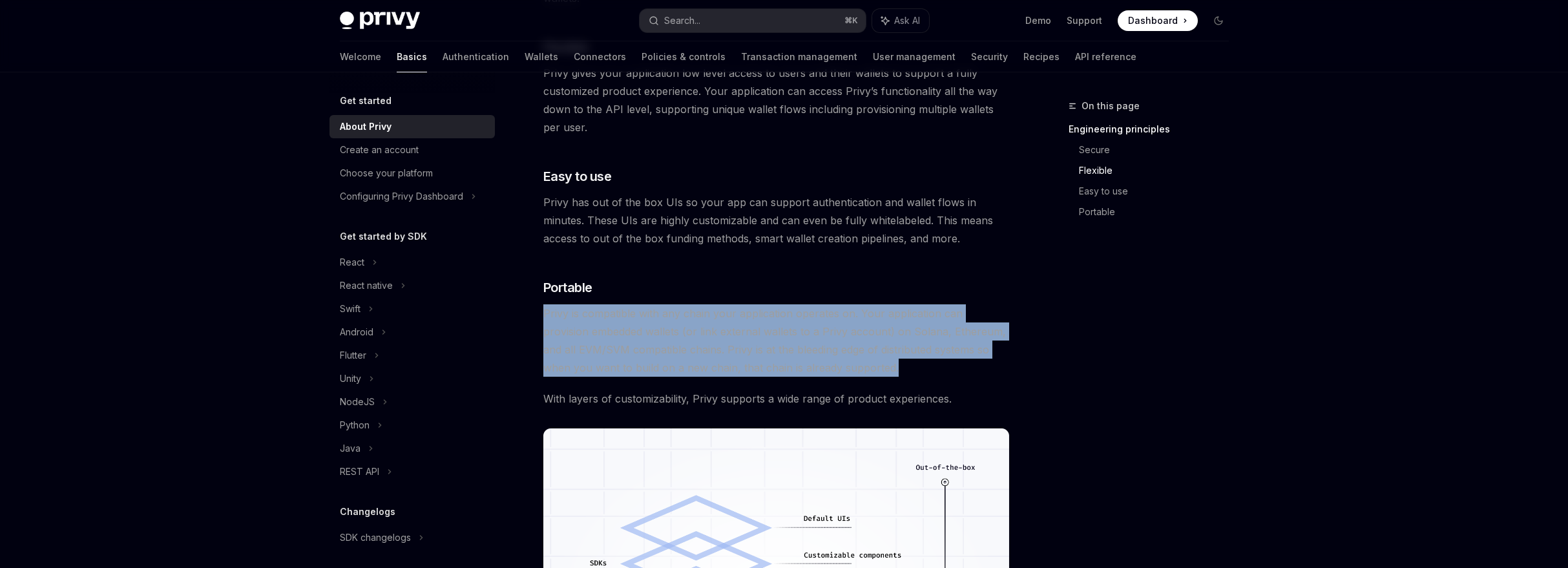
drag, startPoint x: 852, startPoint y: 286, endPoint x: 930, endPoint y: 364, distance: 110.3
click at [930, 364] on div "Privy builds authentication and wallet infrastructure to enable better products…" at bounding box center [776, 93] width 466 height 1336
click at [930, 364] on span "Privy is compatible with any chain your application operates on. Your applicati…" at bounding box center [776, 341] width 466 height 72
drag, startPoint x: 930, startPoint y: 364, endPoint x: 888, endPoint y: 295, distance: 80.8
click at [888, 295] on div "Privy builds authentication and wallet infrastructure to enable better products…" at bounding box center [776, 93] width 466 height 1336
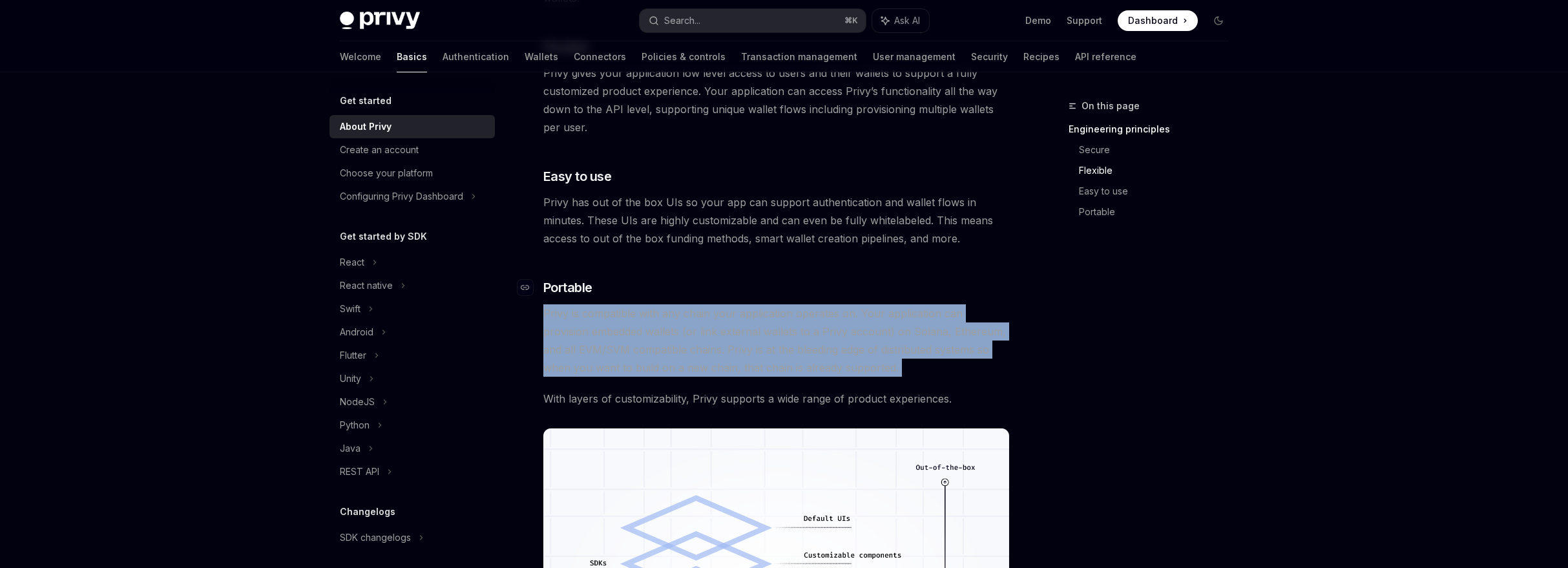
click at [888, 295] on h3 "​ Portable" at bounding box center [776, 287] width 466 height 18
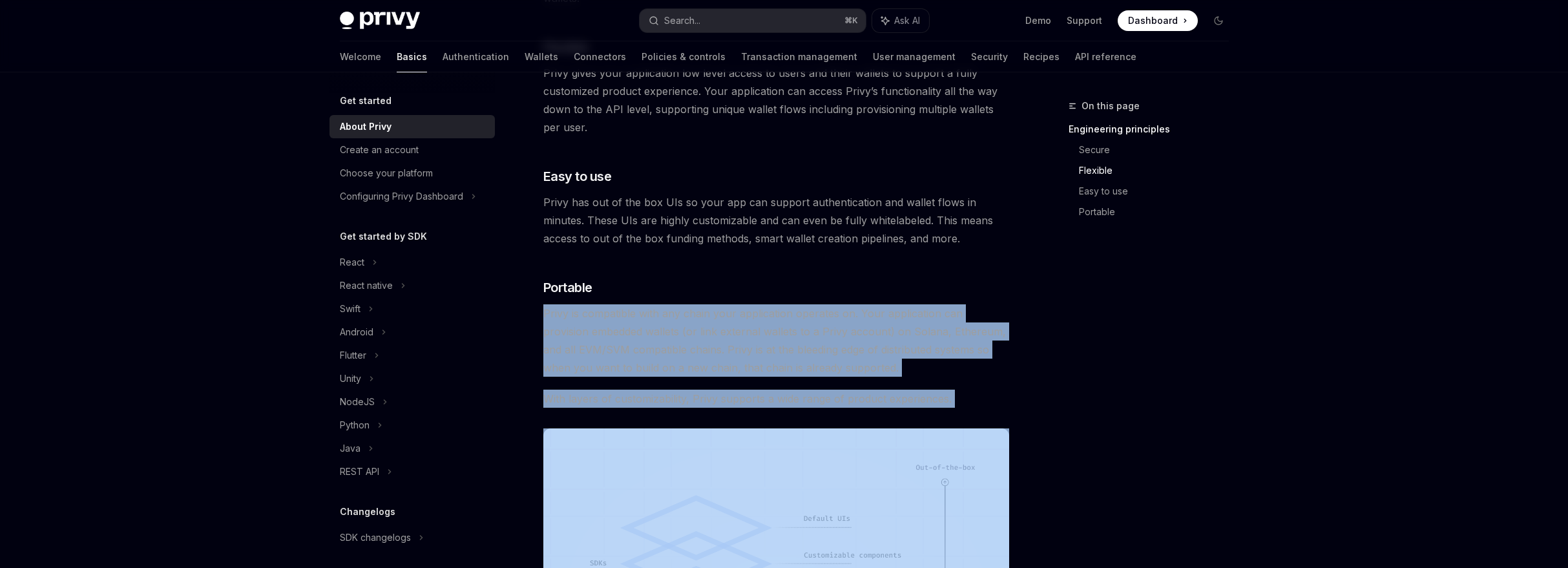
drag, startPoint x: 888, startPoint y: 295, endPoint x: 954, endPoint y: 402, distance: 125.7
click at [954, 402] on div "Privy builds authentication and wallet infrastructure to enable better products…" at bounding box center [776, 93] width 466 height 1336
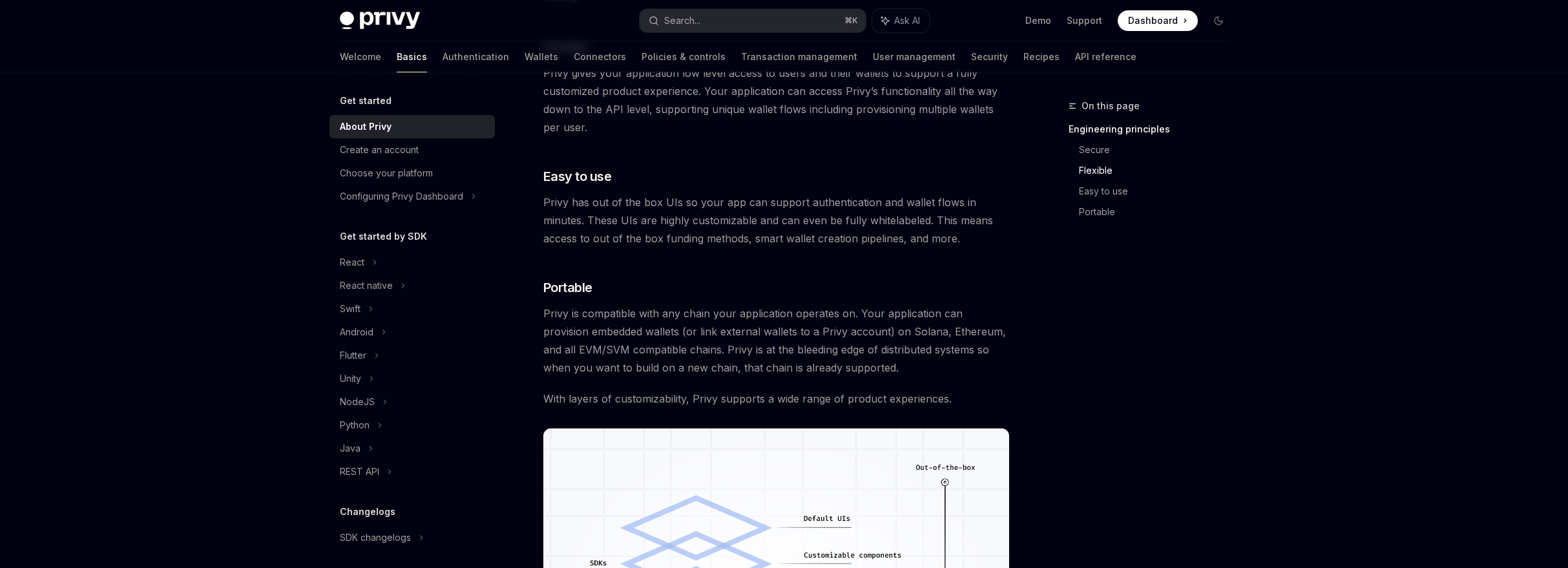
click at [954, 402] on span "With layers of customizability, Privy supports a wide range of product experien…" at bounding box center [776, 398] width 466 height 18
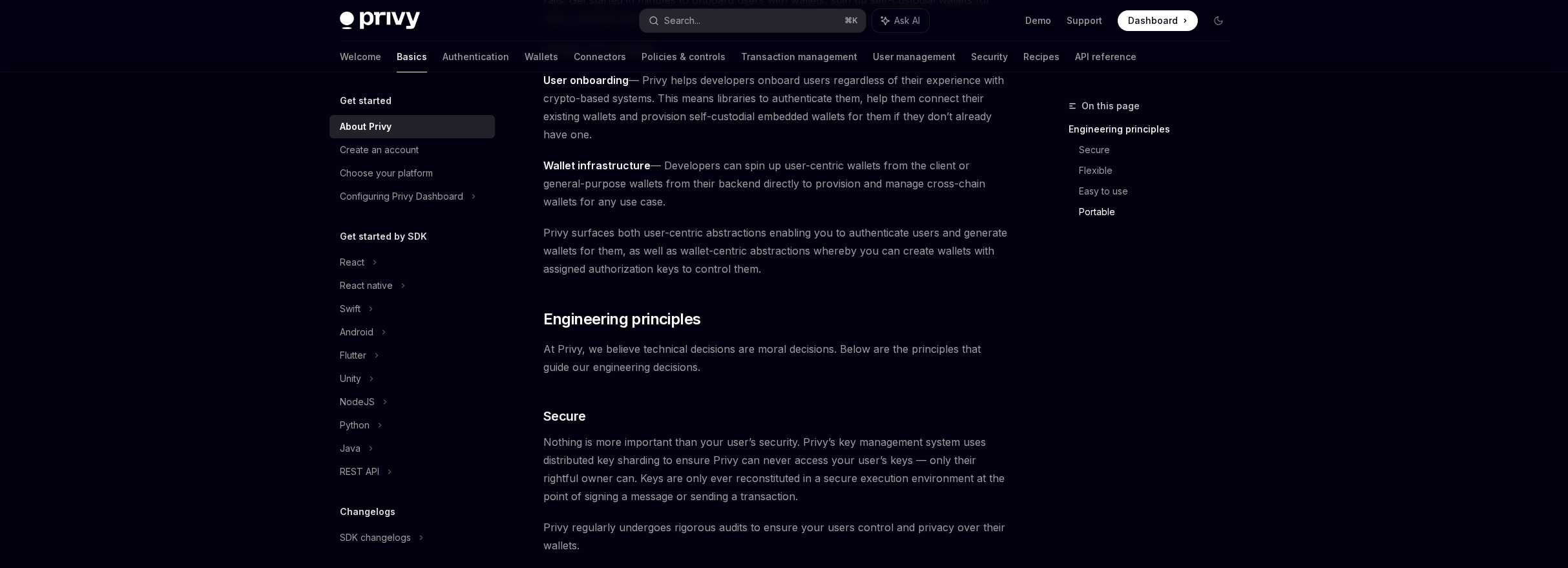
scroll to position [0, 0]
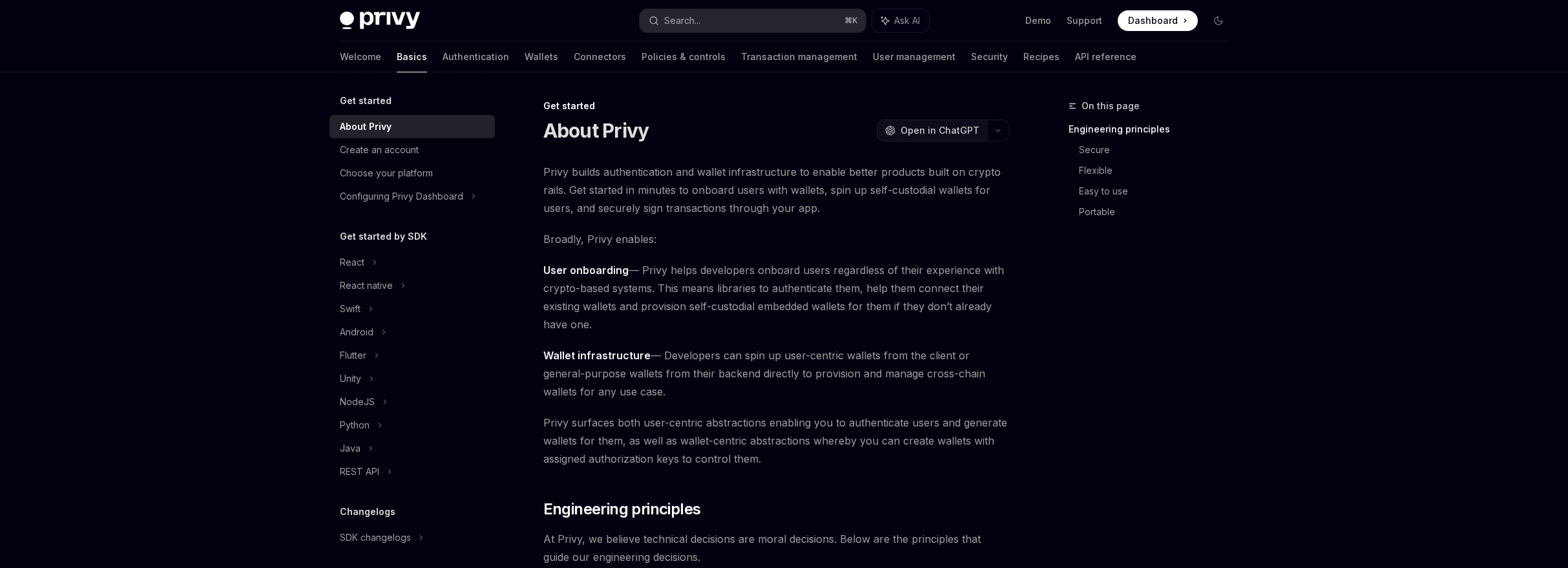
click at [936, 127] on span "Open in ChatGPT" at bounding box center [940, 131] width 79 height 13
